Goal: Information Seeking & Learning: Learn about a topic

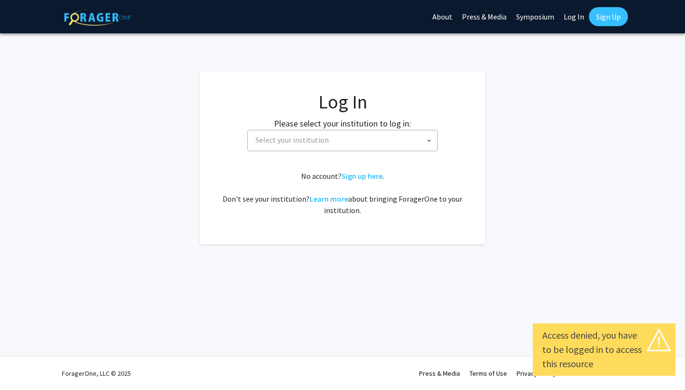
click at [341, 158] on fg-card-body "Log In Please select your institution to log in: [GEOGRAPHIC_DATA] [GEOGRAPHIC_…" at bounding box center [342, 157] width 247 height 135
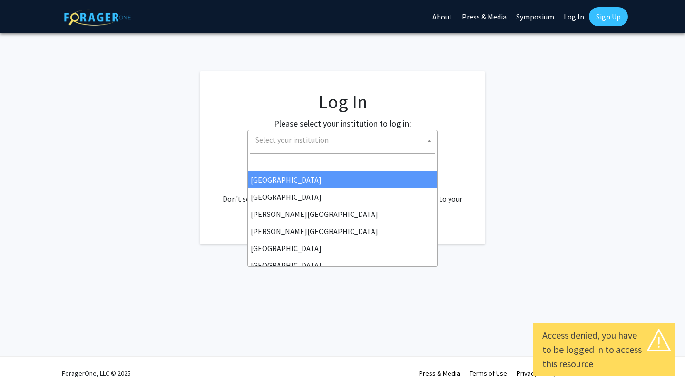
click at [341, 149] on span "Select your institution" at bounding box center [344, 139] width 185 height 19
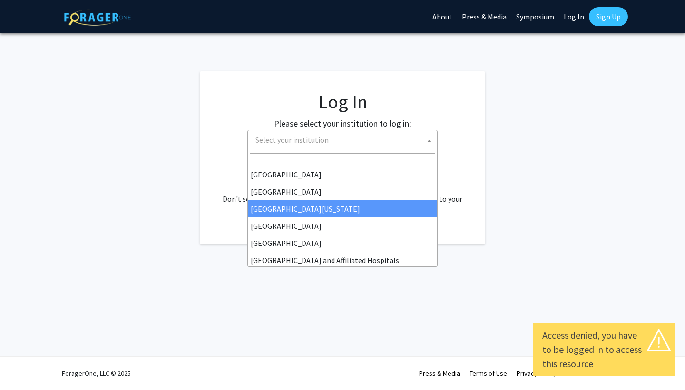
scroll to position [96, 0]
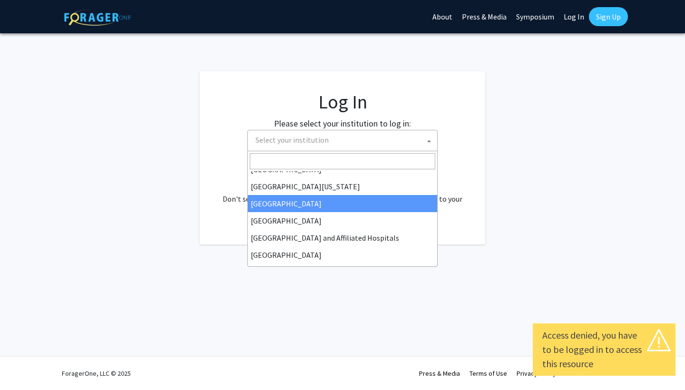
select select "12"
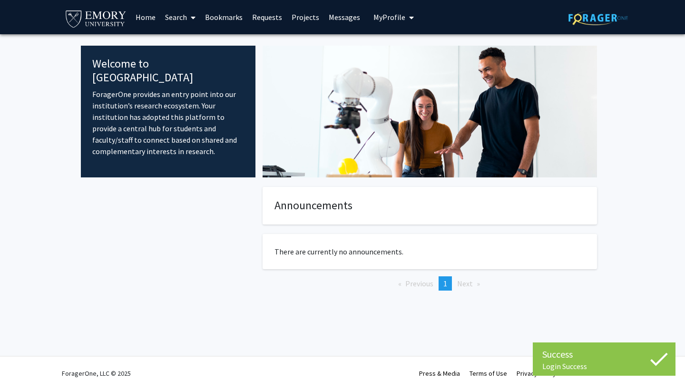
click at [176, 19] on link "Search" at bounding box center [180, 16] width 40 height 33
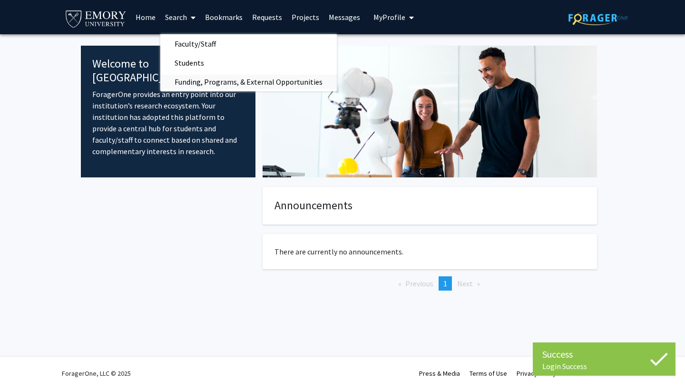
click at [206, 82] on span "Funding, Programs, & External Opportunities" at bounding box center [248, 81] width 176 height 19
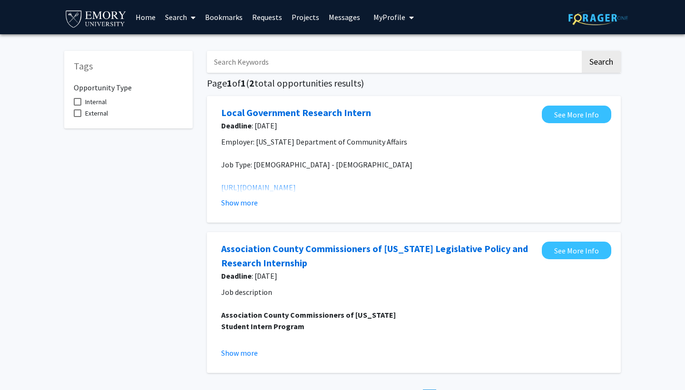
click at [274, 70] on input "Search Keywords" at bounding box center [393, 62] width 373 height 22
click at [601, 63] on button "Search" at bounding box center [601, 62] width 39 height 22
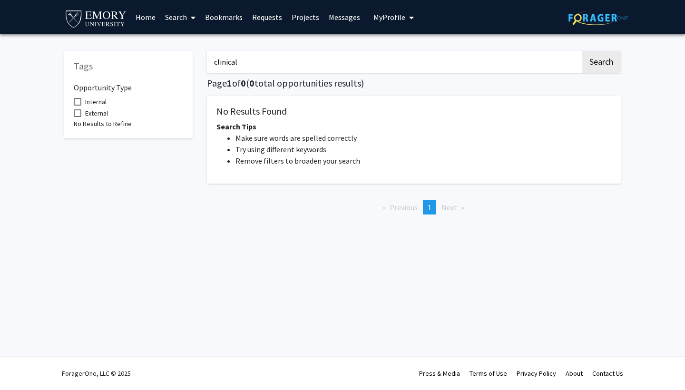
click at [273, 67] on input "clinical" at bounding box center [393, 62] width 373 height 22
click at [272, 67] on input "clinical" at bounding box center [393, 62] width 373 height 22
type input "research"
click at [601, 63] on button "Search" at bounding box center [601, 62] width 39 height 22
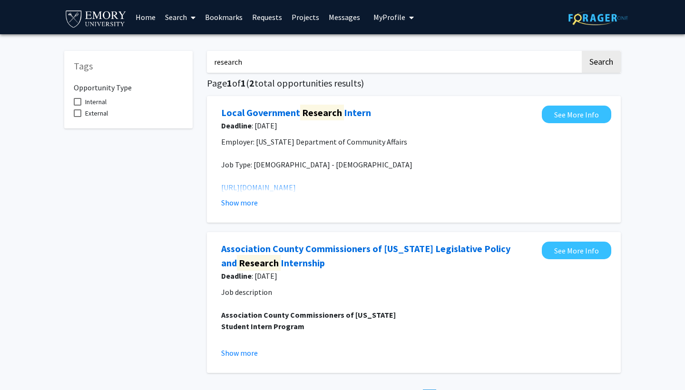
click at [295, 67] on input "research" at bounding box center [393, 62] width 373 height 22
type input "health"
click at [601, 63] on button "Search" at bounding box center [601, 62] width 39 height 22
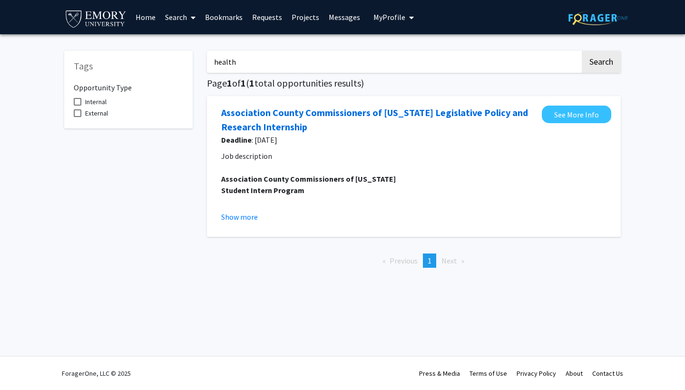
click at [313, 66] on input "health" at bounding box center [393, 62] width 373 height 22
click at [306, 126] on link "Association County Commissioners of [US_STATE] Legislative Policy and Research …" at bounding box center [379, 120] width 316 height 29
click at [342, 66] on input "health" at bounding box center [393, 62] width 373 height 22
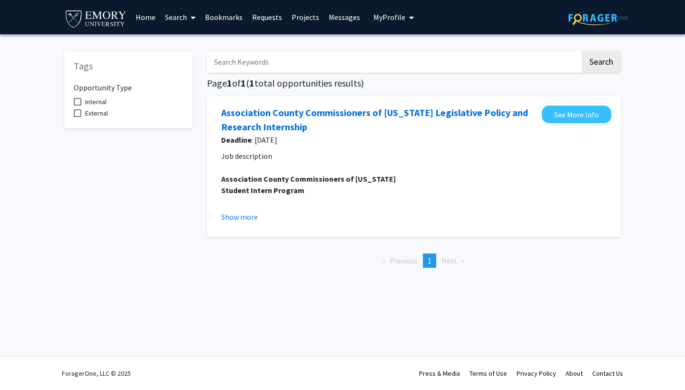
click at [191, 15] on span at bounding box center [191, 17] width 9 height 33
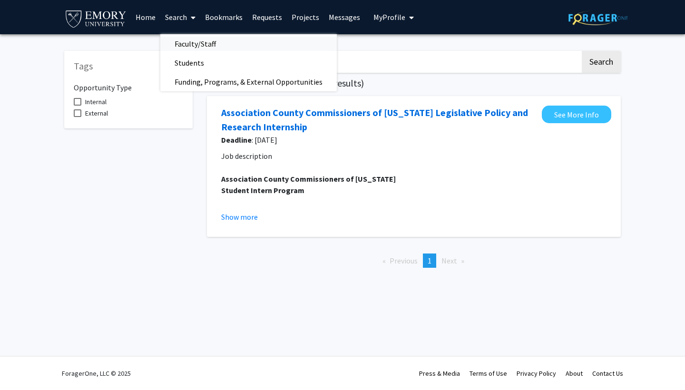
click at [183, 47] on span "Faculty/Staff" at bounding box center [195, 43] width 70 height 19
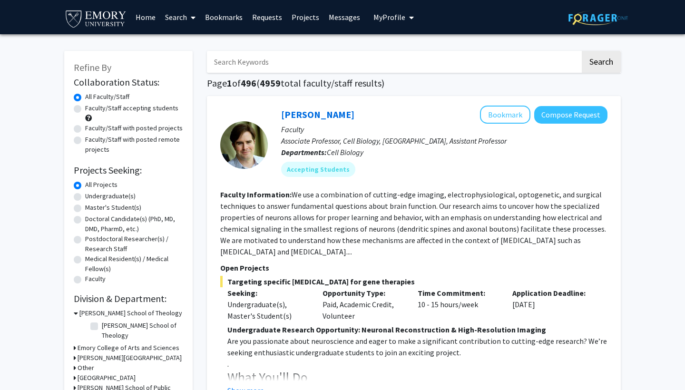
click at [187, 17] on link "Search" at bounding box center [180, 16] width 40 height 33
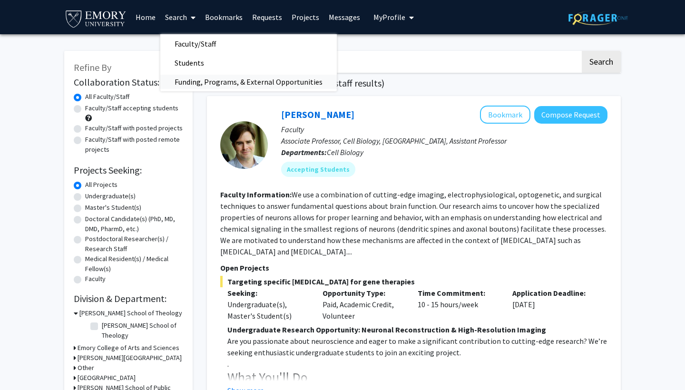
click at [198, 81] on span "Funding, Programs, & External Opportunities" at bounding box center [248, 81] width 176 height 19
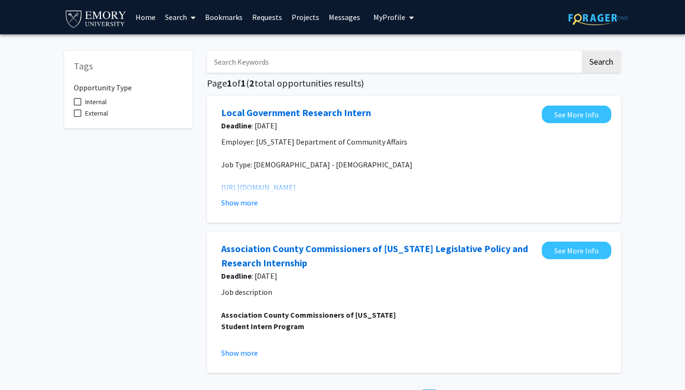
click at [262, 69] on input "Search Keywords" at bounding box center [393, 62] width 373 height 22
click at [309, 19] on link "Projects" at bounding box center [305, 16] width 37 height 33
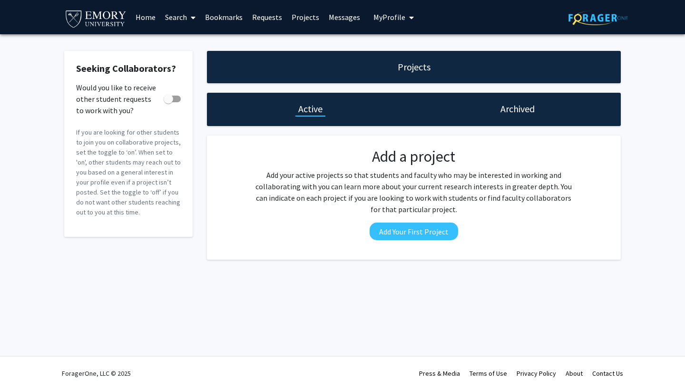
click at [269, 23] on link "Requests" at bounding box center [266, 16] width 39 height 33
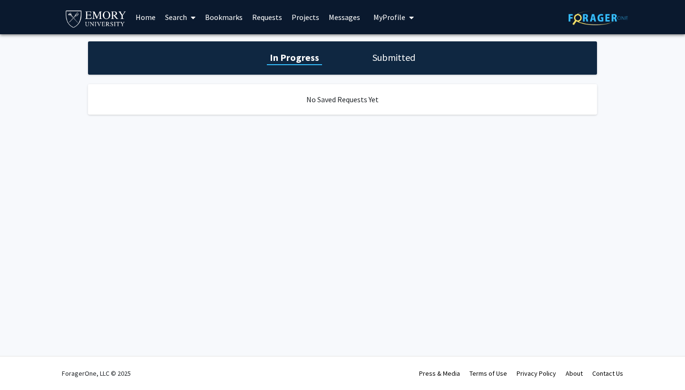
click at [232, 19] on link "Bookmarks" at bounding box center [223, 16] width 47 height 33
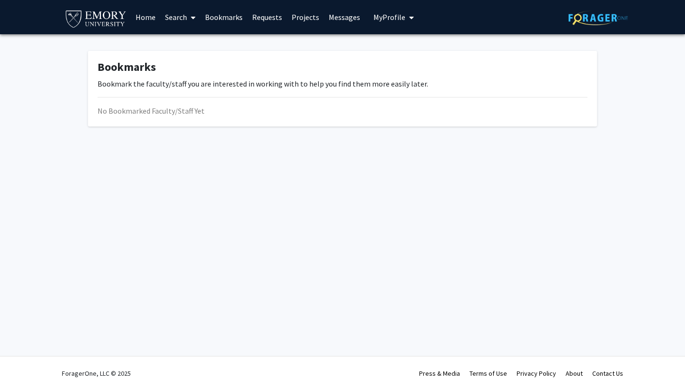
click at [194, 17] on icon at bounding box center [193, 18] width 5 height 8
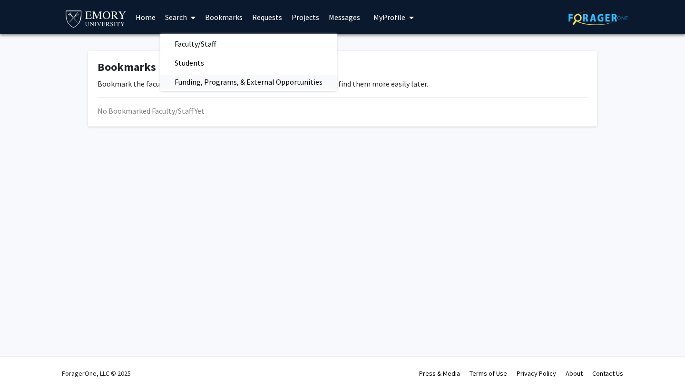
click at [228, 83] on span "Funding, Programs, & External Opportunities" at bounding box center [248, 81] width 176 height 19
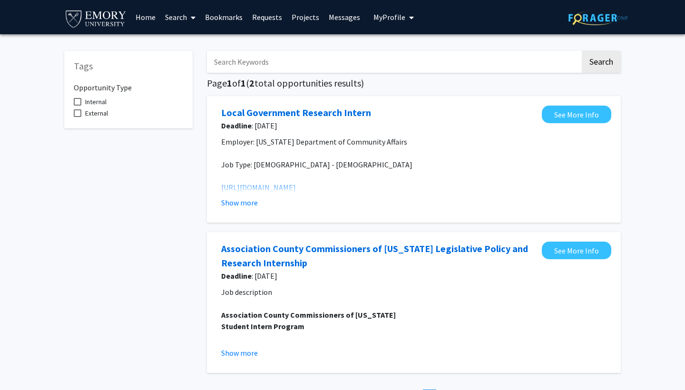
click at [112, 15] on img at bounding box center [95, 18] width 63 height 21
